Goal: Book appointment/travel/reservation

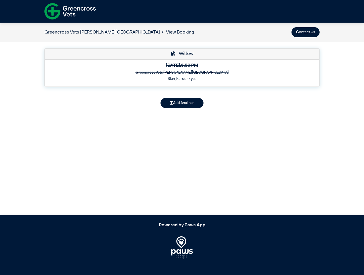
click at [305, 32] on button "Contact Us" at bounding box center [305, 32] width 28 height 10
click at [182, 103] on button "Add Another" at bounding box center [181, 103] width 43 height 10
